Goal: Task Accomplishment & Management: Use online tool/utility

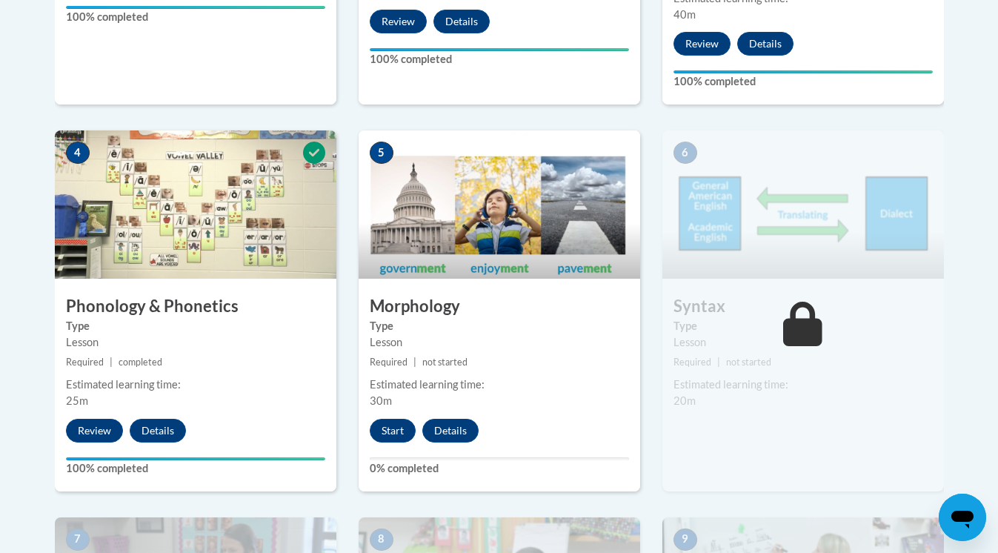
scroll to position [907, 0]
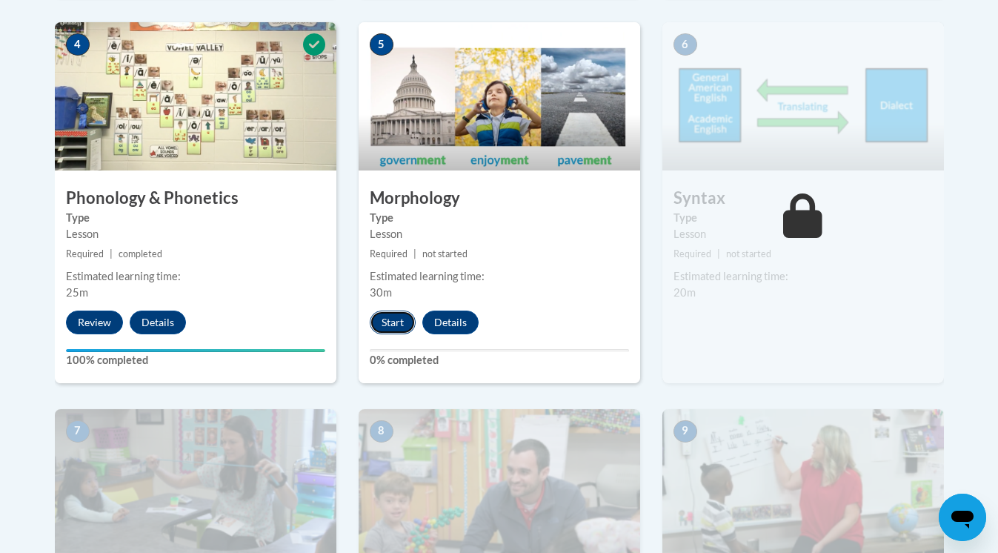
click at [397, 326] on button "Start" at bounding box center [393, 323] width 46 height 24
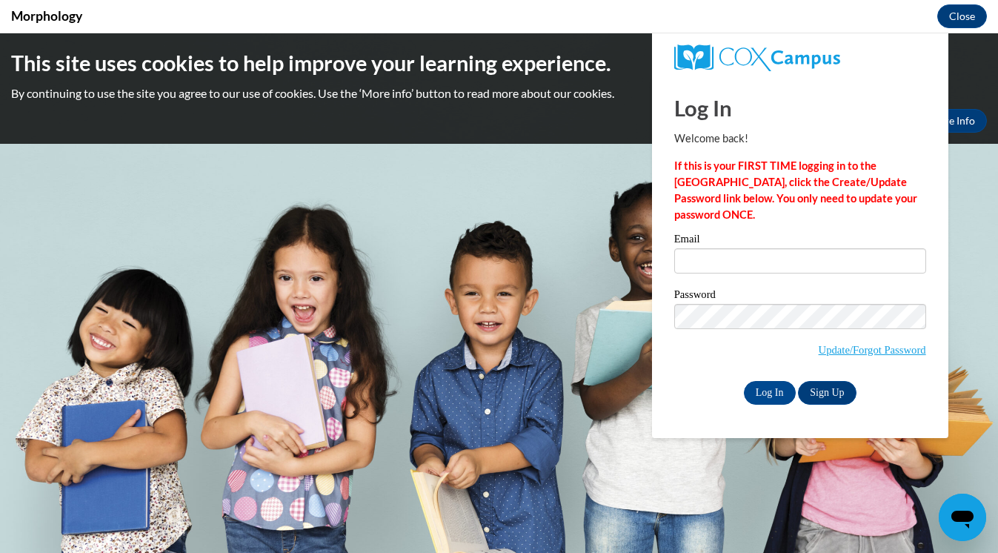
scroll to position [0, 0]
type input "[EMAIL_ADDRESS][DOMAIN_NAME]"
click at [774, 399] on input "Log In" at bounding box center [770, 393] width 52 height 24
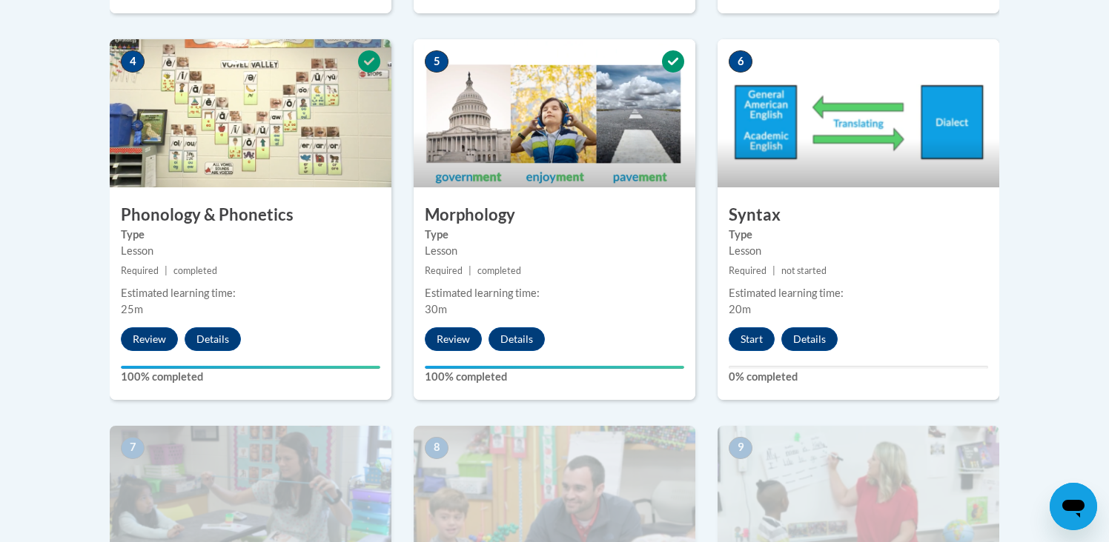
scroll to position [914, 0]
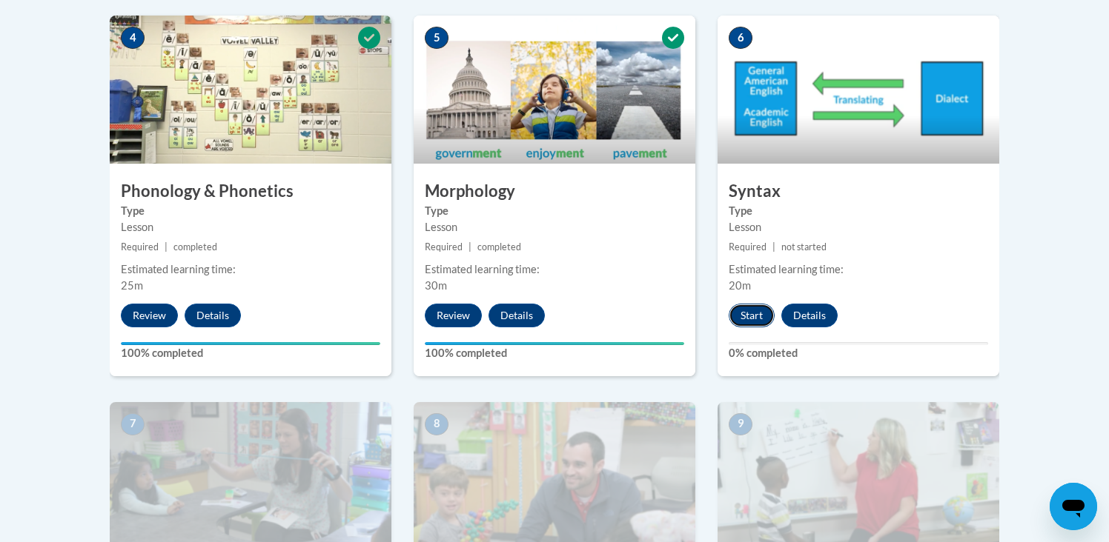
click at [759, 317] on button "Start" at bounding box center [751, 316] width 46 height 24
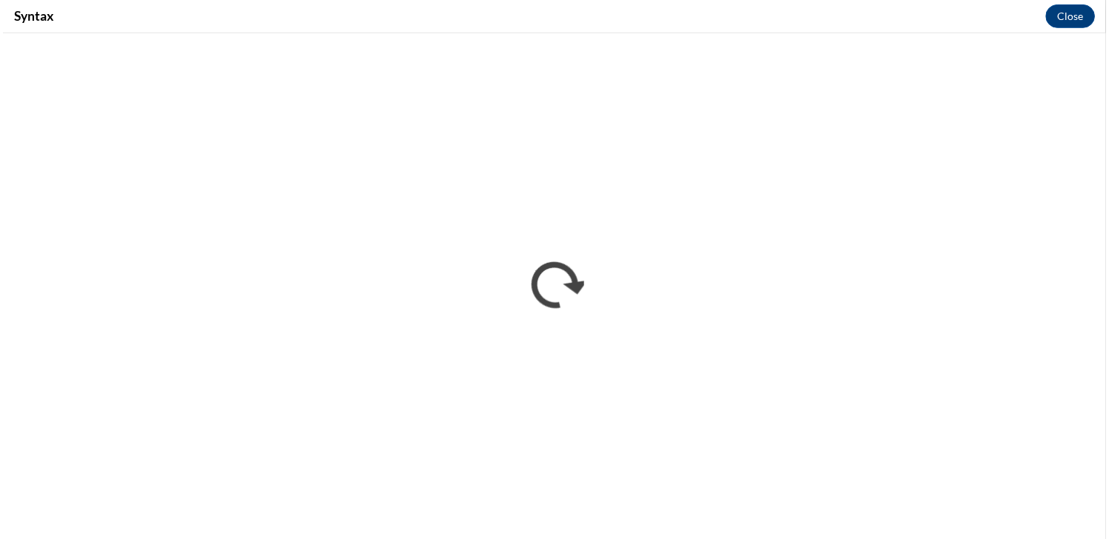
scroll to position [0, 0]
